Goal: Task Accomplishment & Management: Manage account settings

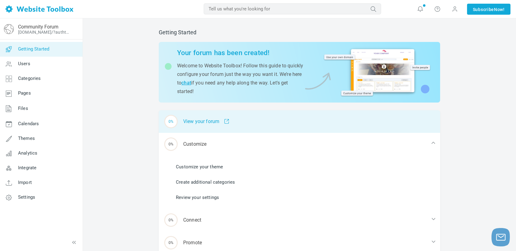
click at [210, 121] on div "0% View your forum" at bounding box center [299, 121] width 281 height 23
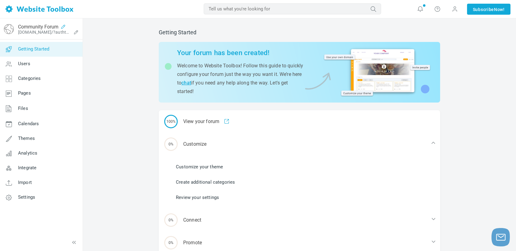
click at [63, 24] on icon at bounding box center [63, 26] width 10 height 5
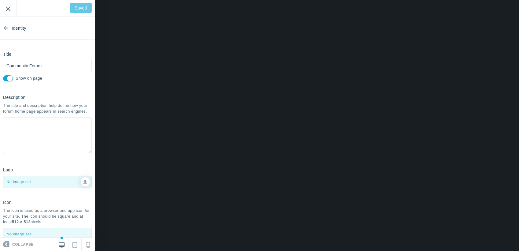
click at [7, 12] on input "Exit" at bounding box center [8, 8] width 17 height 17
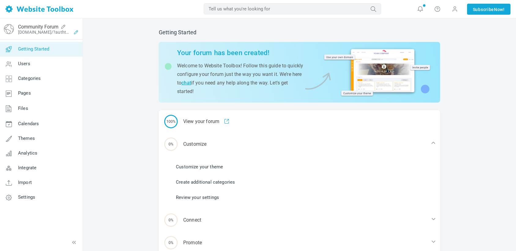
click at [77, 33] on icon at bounding box center [76, 32] width 10 height 5
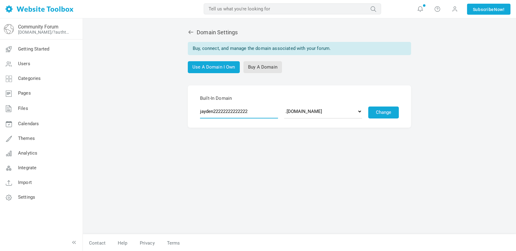
drag, startPoint x: 254, startPoint y: 113, endPoint x: 213, endPoint y: 114, distance: 41.3
click at [213, 114] on input "jayden22222222222222" at bounding box center [239, 111] width 78 height 14
type input "jaydenchannel"
click at [315, 119] on form "Built-In Domain jaydenchannel .discussion.community .community.chat .forumchitc…" at bounding box center [299, 106] width 223 height 42
click at [320, 115] on select ".discussion.community .community.chat .forumchitchat.com .discussioncommunity.c…" at bounding box center [323, 111] width 78 height 14
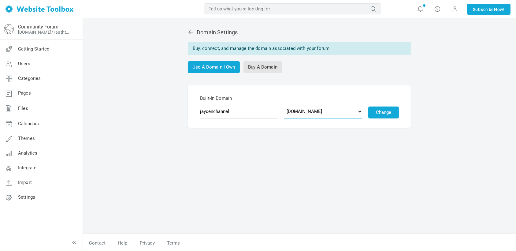
select select "messageboardchat.com"
click at [284, 104] on select ".discussion.community .community.chat .forumchitchat.com .discussioncommunity.c…" at bounding box center [323, 111] width 78 height 14
click at [378, 111] on button "Change" at bounding box center [383, 112] width 31 height 12
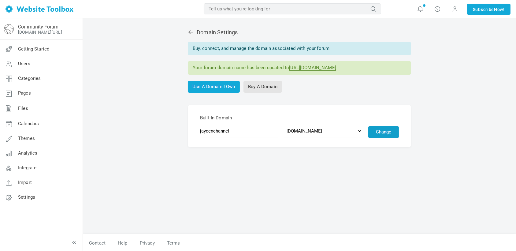
click at [387, 131] on button "Change" at bounding box center [383, 132] width 31 height 12
click at [46, 32] on link "[DOMAIN_NAME][URL]" at bounding box center [40, 32] width 44 height 5
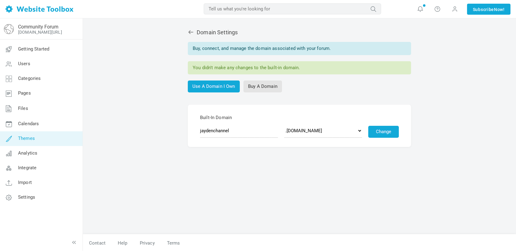
click at [31, 136] on span "Themes" at bounding box center [26, 138] width 17 height 6
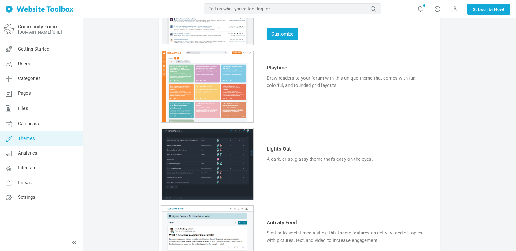
scroll to position [136, 0]
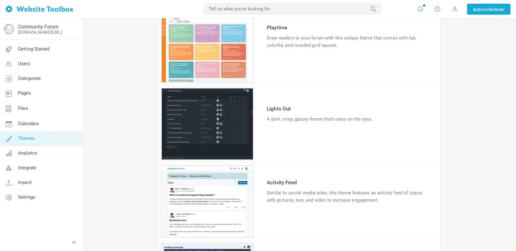
click at [212, 119] on div "1 2 3 4 5 6" at bounding box center [207, 124] width 92 height 72
click at [274, 133] on link "Try & Customize" at bounding box center [289, 138] width 45 height 10
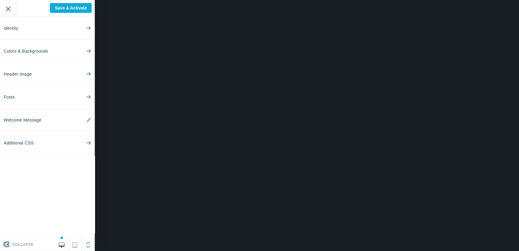
click at [6, 11] on input "Exit" at bounding box center [8, 8] width 17 height 17
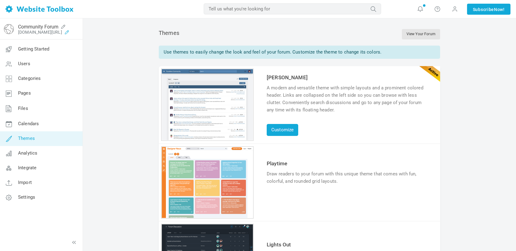
click at [72, 32] on icon at bounding box center [67, 32] width 10 height 5
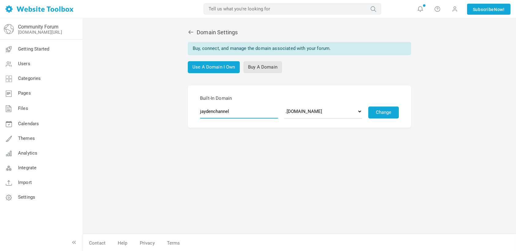
drag, startPoint x: 260, startPoint y: 110, endPoint x: 84, endPoint y: 98, distance: 176.2
click at [95, 106] on div "Domain Settings Buy, connect, and manage the domain associated with your forum.…" at bounding box center [299, 134] width 433 height 233
type input "filian"
drag, startPoint x: 228, startPoint y: 112, endPoint x: 95, endPoint y: 116, distance: 132.7
click at [100, 115] on div "Domain Settings Buy, connect, and manage the domain associated with your forum.…" at bounding box center [299, 134] width 433 height 233
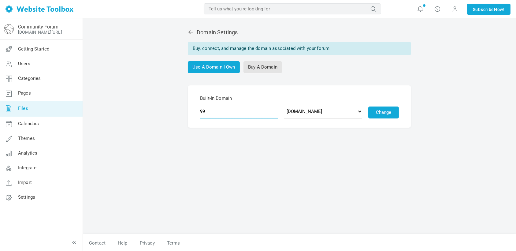
type input "9"
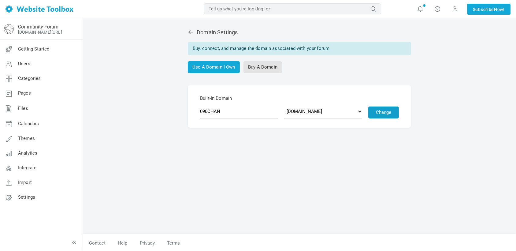
click at [385, 112] on button "Change" at bounding box center [383, 112] width 31 height 12
type input "090chan"
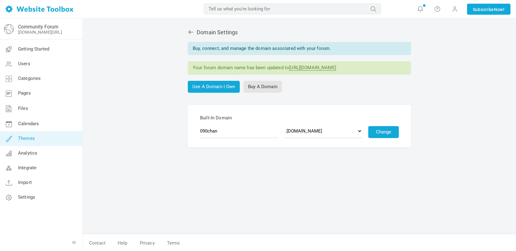
click at [24, 136] on span "Themes" at bounding box center [26, 138] width 17 height 6
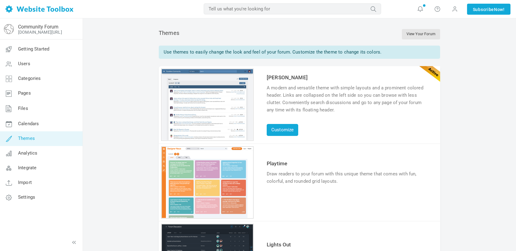
drag, startPoint x: 464, startPoint y: -9, endPoint x: 464, endPoint y: -14, distance: 5.2
click at [422, 32] on link "View Your Forum" at bounding box center [421, 34] width 38 height 10
click at [275, 130] on link "Customize" at bounding box center [282, 130] width 31 height 12
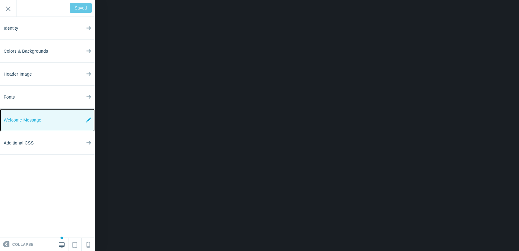
click at [62, 120] on link "Welcome Message" at bounding box center [47, 120] width 95 height 23
click at [88, 116] on icon at bounding box center [88, 120] width 5 height 23
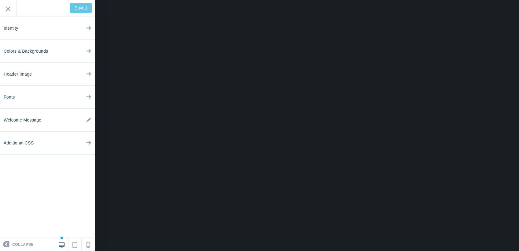
drag, startPoint x: 54, startPoint y: 97, endPoint x: 60, endPoint y: 96, distance: 5.9
click at [54, 97] on link "Fonts" at bounding box center [47, 97] width 95 height 23
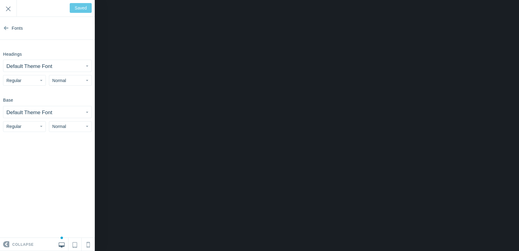
click at [71, 66] on button "Default Theme Font" at bounding box center [47, 66] width 88 height 12
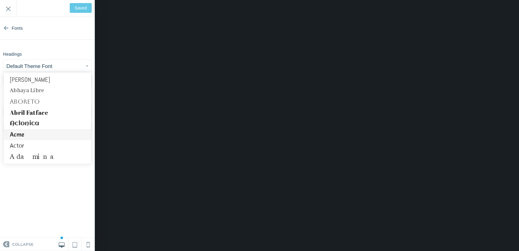
click at [32, 131] on link "Acme" at bounding box center [47, 134] width 87 height 11
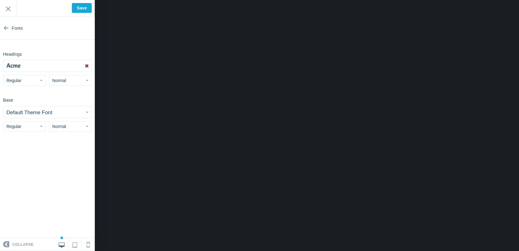
click at [86, 63] on link at bounding box center [86, 66] width 9 height 12
click at [69, 67] on button "Default Theme Font" at bounding box center [47, 66] width 88 height 12
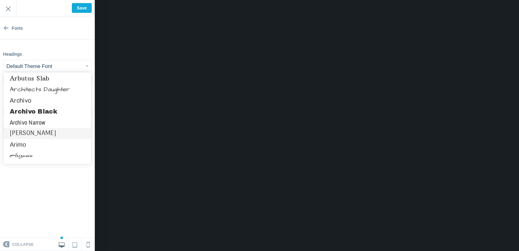
scroll to position [306, 0]
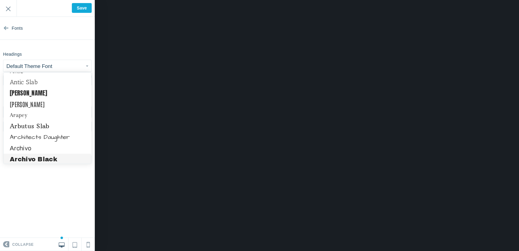
click at [43, 159] on link "Archivo Black" at bounding box center [47, 158] width 87 height 11
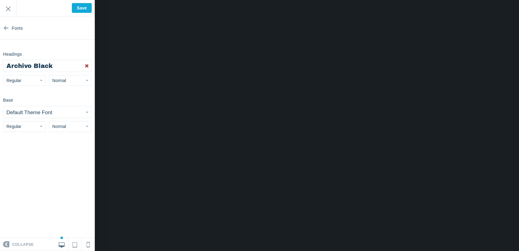
click at [29, 76] on button "Regular" at bounding box center [24, 80] width 43 height 11
click at [22, 115] on link "Bold" at bounding box center [24, 115] width 42 height 11
click at [66, 83] on button "Normal" at bounding box center [70, 80] width 43 height 11
click at [68, 128] on link "Huge" at bounding box center [70, 126] width 42 height 11
click at [25, 126] on button "Regular" at bounding box center [24, 126] width 43 height 11
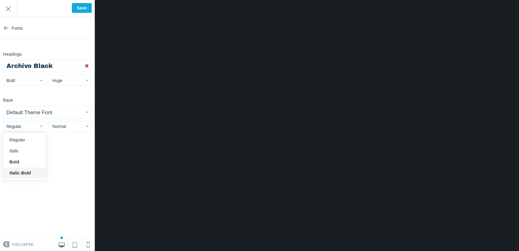
click at [17, 175] on link "Italic Bold" at bounding box center [24, 172] width 42 height 11
click at [84, 125] on button "Normal" at bounding box center [70, 126] width 43 height 11
click at [71, 172] on link "Huge" at bounding box center [70, 172] width 42 height 11
click at [10, 7] on input "Exit" at bounding box center [8, 8] width 17 height 17
click at [83, 9] on input "Save" at bounding box center [82, 8] width 20 height 10
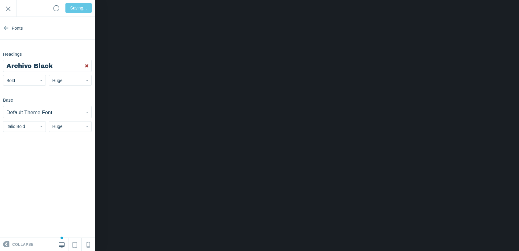
type input "Saved"
click at [7, 6] on input "Exit" at bounding box center [8, 8] width 17 height 17
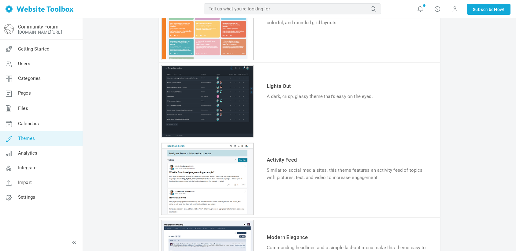
scroll to position [136, 0]
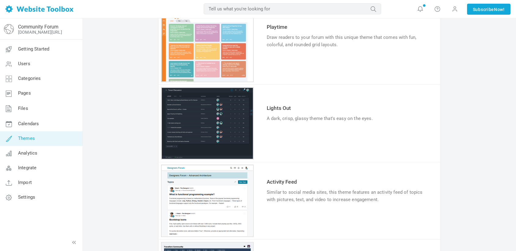
click at [216, 69] on div "1 2 3 4 5 6" at bounding box center [207, 46] width 92 height 72
click at [286, 55] on td "Try & Customize" at bounding box center [348, 60] width 166 height 20
click at [289, 60] on link "Try & Customize" at bounding box center [289, 64] width 45 height 10
